Goal: Task Accomplishment & Management: Manage account settings

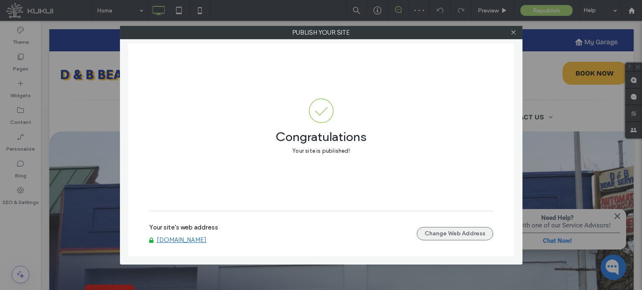
click at [448, 236] on button "Change Web Address" at bounding box center [454, 233] width 76 height 13
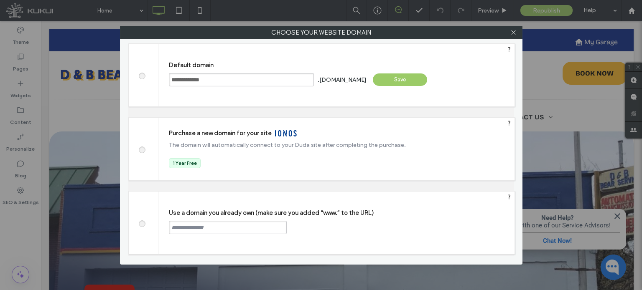
click at [234, 230] on input "text" at bounding box center [228, 227] width 118 height 13
paste input "**********"
type input "**********"
click at [322, 229] on div "Continue" at bounding box center [318, 227] width 54 height 13
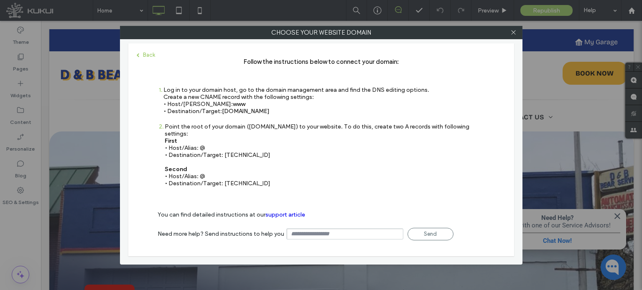
drag, startPoint x: 284, startPoint y: 114, endPoint x: 221, endPoint y: 116, distance: 63.1
click at [221, 116] on div "1 Log in to your domain host, go to the domain management area and find the DNS…" at bounding box center [293, 104] width 272 height 37
copy span "s.multiscreensite.com"
drag, startPoint x: 256, startPoint y: 150, endPoint x: 223, endPoint y: 148, distance: 33.0
click at [223, 148] on div "Point the root of your domain (domain.com) to your website. To do this, create …" at bounding box center [325, 155] width 320 height 64
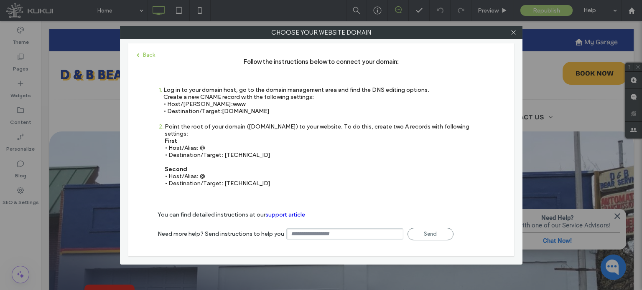
copy div "35.172.94.1"
drag, startPoint x: 263, startPoint y: 175, endPoint x: 223, endPoint y: 178, distance: 40.2
click at [223, 178] on div "Point the root of your domain (domain.com) to your website. To do this, create …" at bounding box center [325, 155] width 320 height 64
copy div "100.24.208.97"
click at [512, 32] on icon at bounding box center [513, 32] width 6 height 6
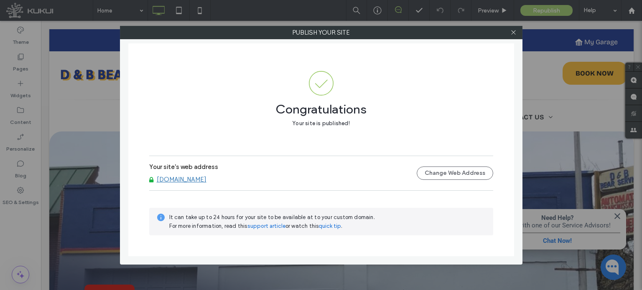
click at [175, 176] on link "www.dandbbear.com" at bounding box center [182, 180] width 50 height 8
click at [513, 34] on icon at bounding box center [513, 32] width 6 height 6
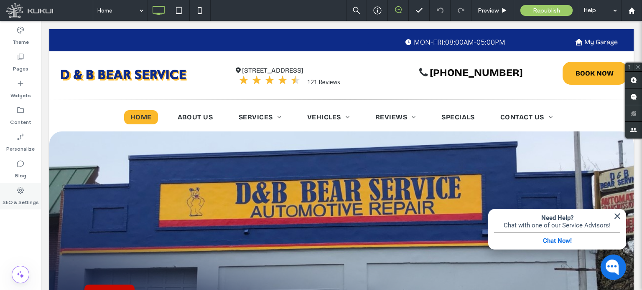
click at [25, 195] on label "SEO & Settings" at bounding box center [21, 201] width 36 height 12
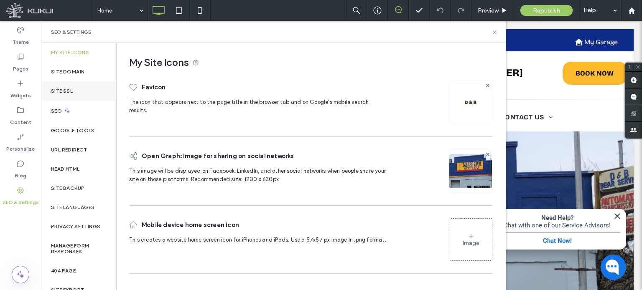
click at [62, 96] on div "Site SSL" at bounding box center [78, 90] width 75 height 19
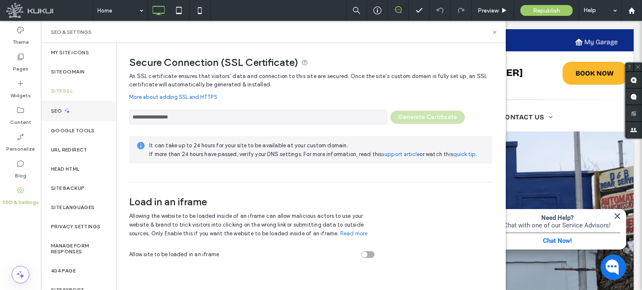
click at [65, 114] on icon at bounding box center [66, 110] width 7 height 7
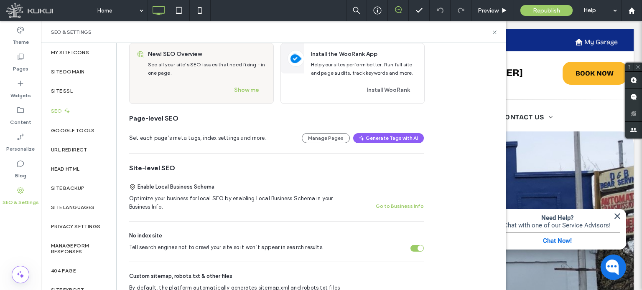
scroll to position [84, 0]
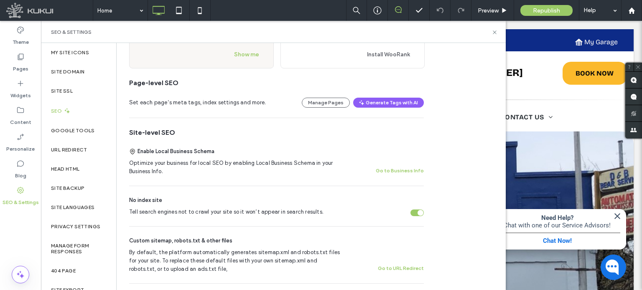
click at [421, 215] on div "Tell search engines not to crawl your site so it won’t appear in search results." at bounding box center [420, 213] width 6 height 6
click at [61, 89] on label "Site SSL" at bounding box center [62, 91] width 22 height 6
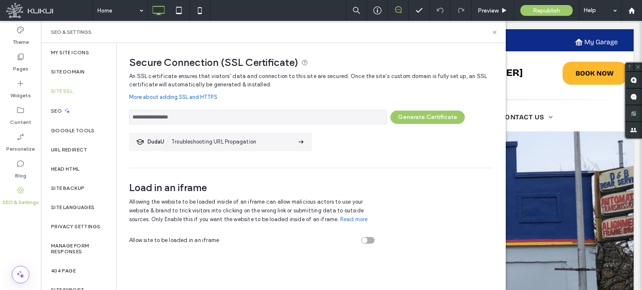
click at [411, 116] on button "Generate Certificate" at bounding box center [427, 117] width 74 height 13
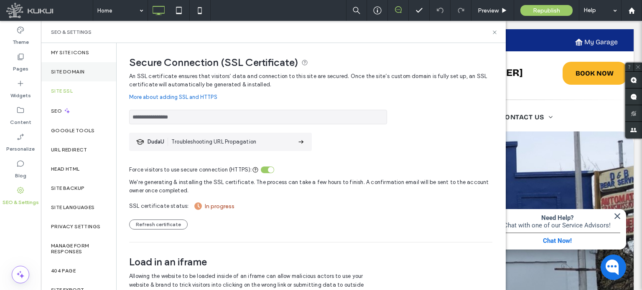
click at [65, 75] on div "Site Domain" at bounding box center [78, 71] width 75 height 19
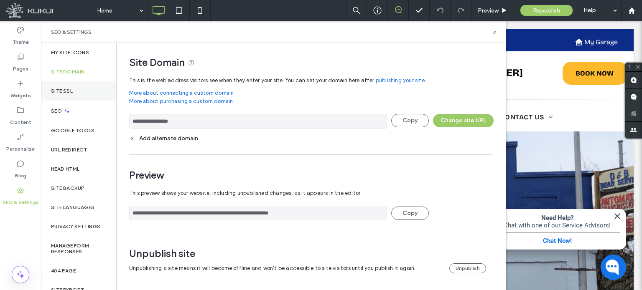
click at [69, 93] on label "Site SSL" at bounding box center [62, 91] width 22 height 6
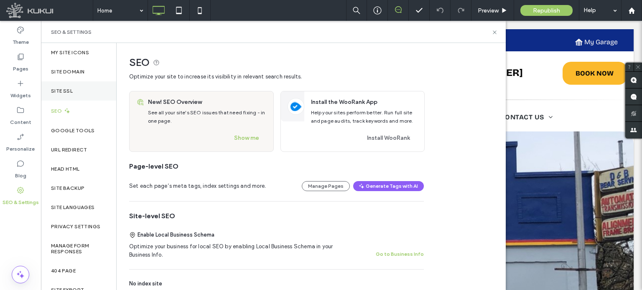
click at [70, 88] on label "Site SSL" at bounding box center [62, 91] width 22 height 6
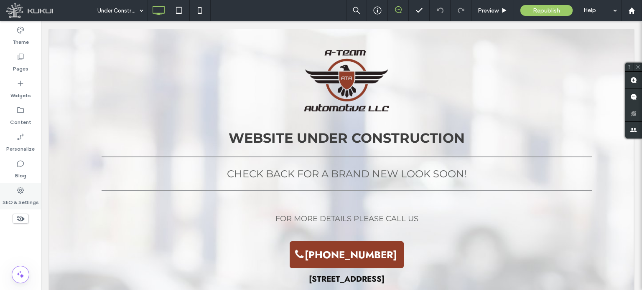
click at [23, 198] on label "SEO & Settings" at bounding box center [21, 201] width 36 height 12
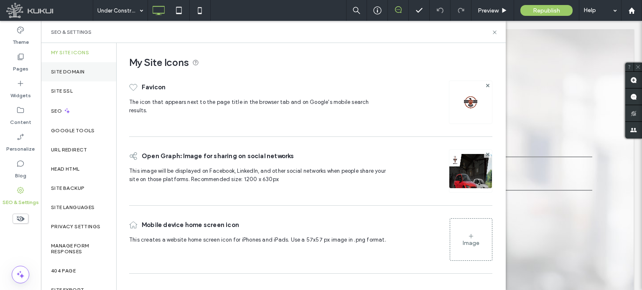
click at [67, 72] on label "Site Domain" at bounding box center [67, 72] width 33 height 6
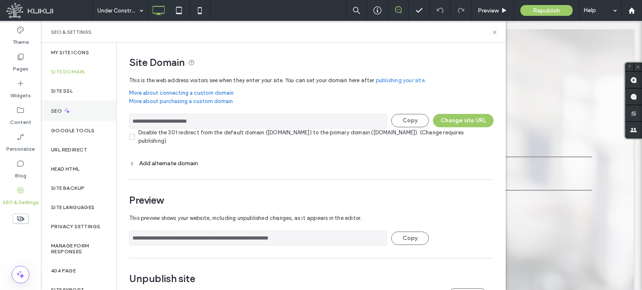
drag, startPoint x: 219, startPoint y: 121, endPoint x: 107, endPoint y: 117, distance: 111.6
click at [107, 117] on div "**********" at bounding box center [273, 166] width 465 height 247
